Goal: Information Seeking & Learning: Understand process/instructions

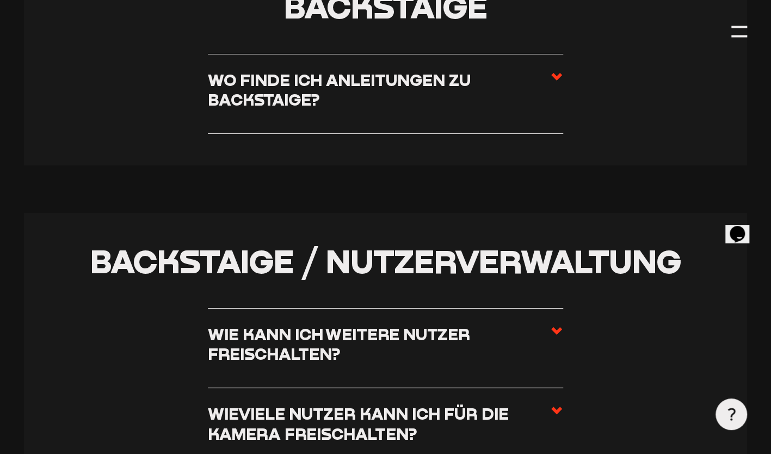
scroll to position [2253, 0]
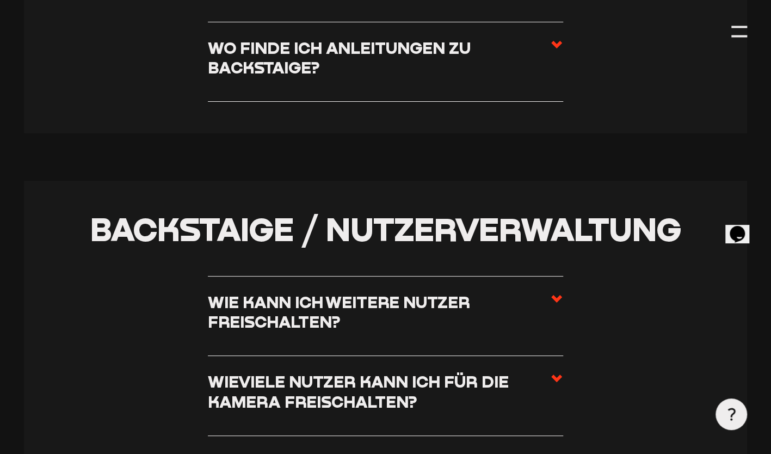
click at [564, 304] on section "Backstaige / Nutzerverwaltung Wie kann ich weitere Nutzer freischalten? Ihr kön…" at bounding box center [386, 324] width 724 height 286
click at [556, 301] on use at bounding box center [556, 299] width 11 height 8
click at [0, 0] on input "Wie kann ich weitere Nutzer freischalten?" at bounding box center [0, 0] width 0 height 0
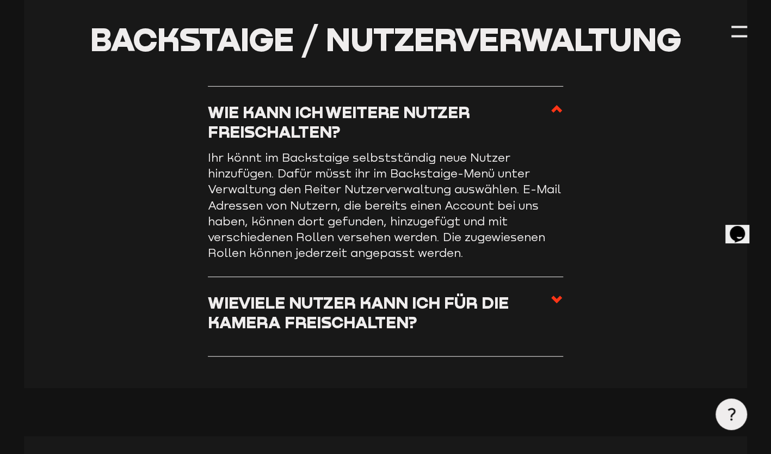
scroll to position [2467, 0]
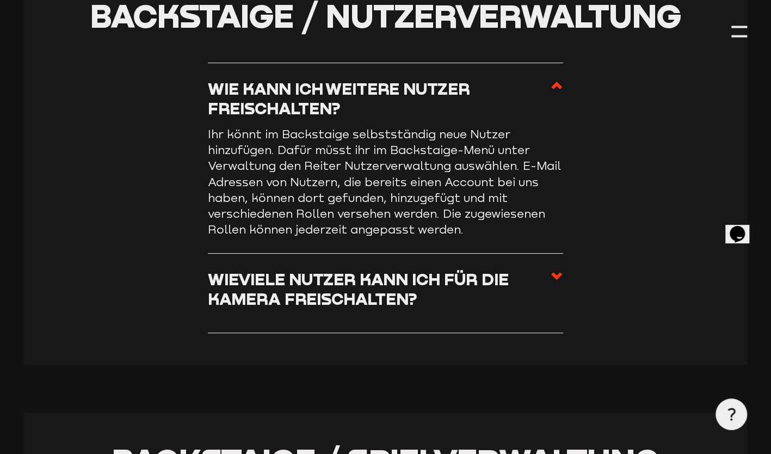
click at [556, 279] on use at bounding box center [556, 276] width 11 height 8
click at [0, 0] on input "Wieviele Nutzer kann ich für die Kamera freischalten?" at bounding box center [0, 0] width 0 height 0
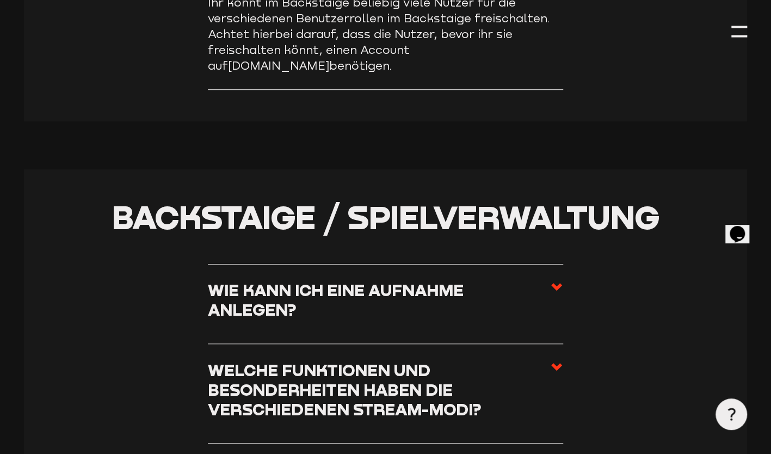
scroll to position [2746, 0]
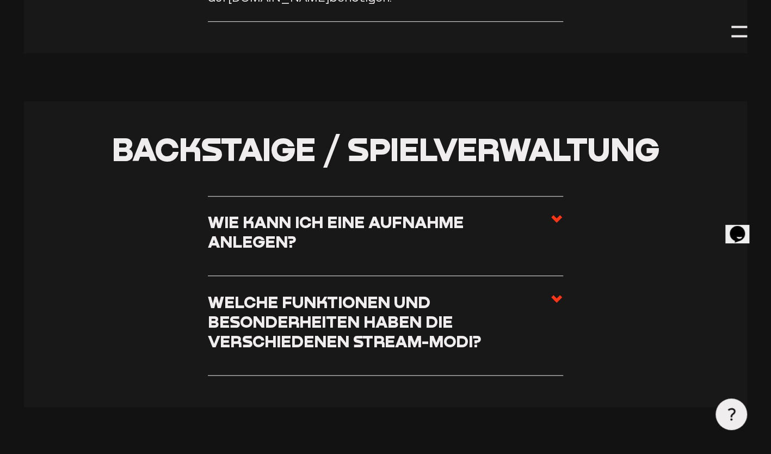
click at [555, 215] on use at bounding box center [556, 219] width 11 height 8
click at [0, 0] on input "Wie kann ich eine Aufnahme anlegen?" at bounding box center [0, 0] width 0 height 0
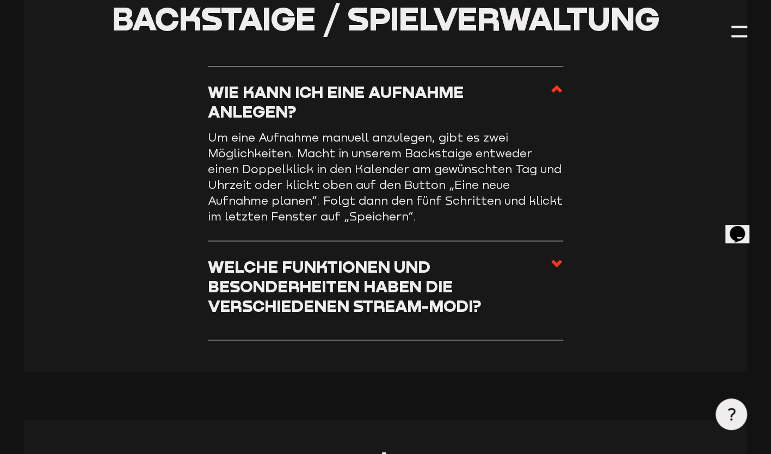
scroll to position [2829, 0]
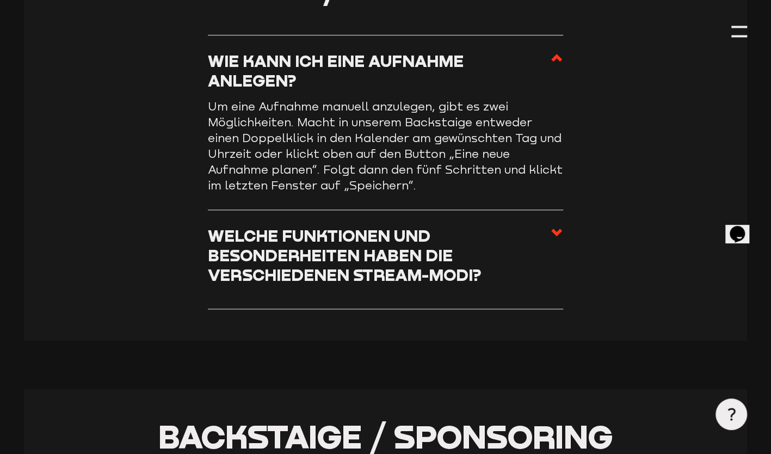
click at [562, 225] on li "Welche Funktionen und Besonderheiten haben die verschiedenen Stream-Modi? Autom…" at bounding box center [386, 260] width 356 height 100
click at [551, 239] on icon at bounding box center [556, 232] width 13 height 13
click at [0, 0] on input "Welche Funktionen und Besonderheiten haben die verschiedenen Stream-Modi?" at bounding box center [0, 0] width 0 height 0
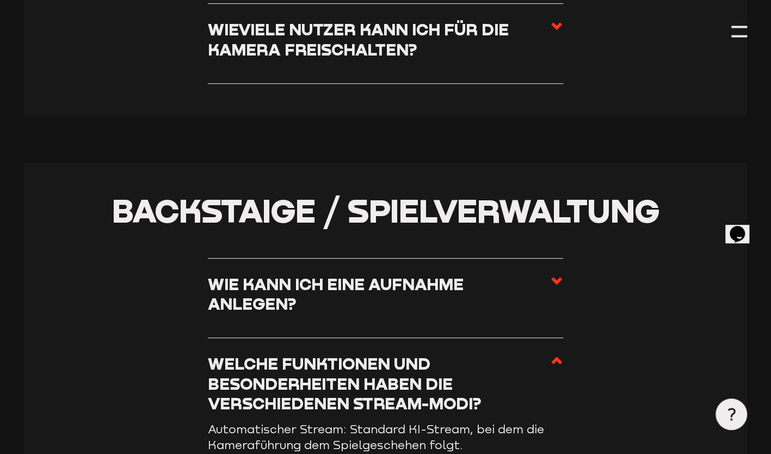
scroll to position [2605, 0]
